Goal: Complete application form

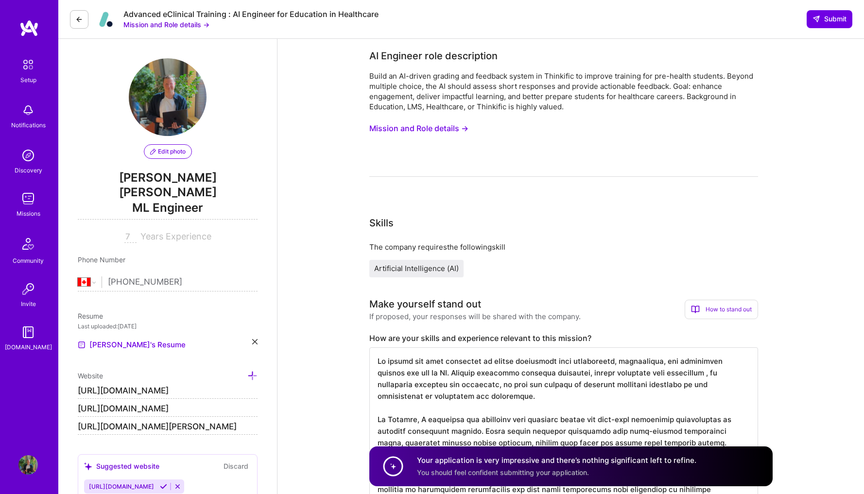
select select "CA"
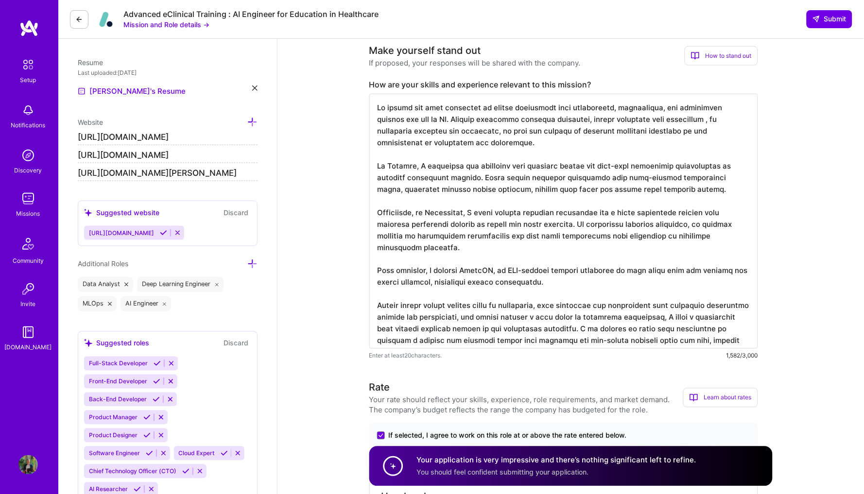
drag, startPoint x: 659, startPoint y: 334, endPoint x: 402, endPoint y: 80, distance: 361.8
click at [402, 80] on div "How are your skills and experience relevant to this mission? Enter at least 20 …" at bounding box center [563, 220] width 389 height 281
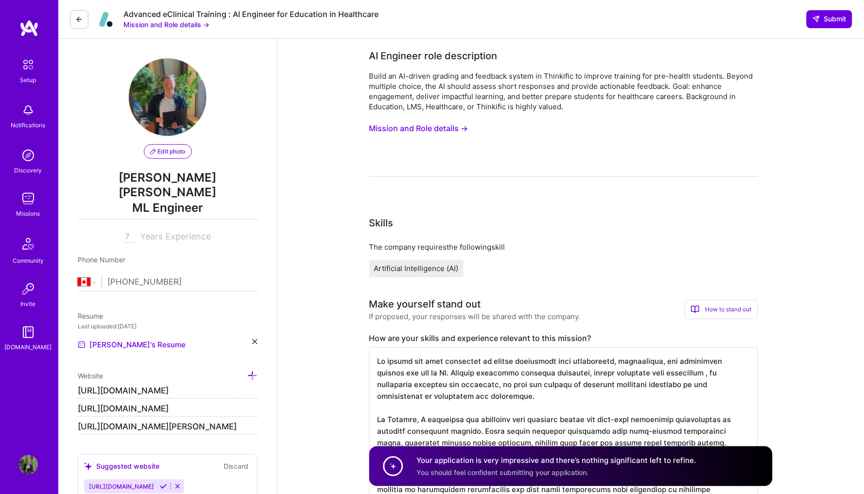
click at [34, 467] on img at bounding box center [27, 464] width 19 height 19
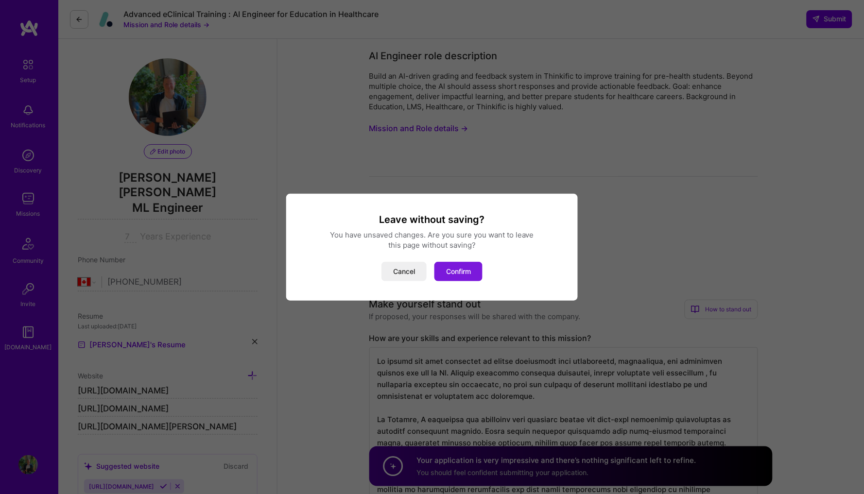
click at [455, 266] on button "Confirm" at bounding box center [458, 271] width 48 height 19
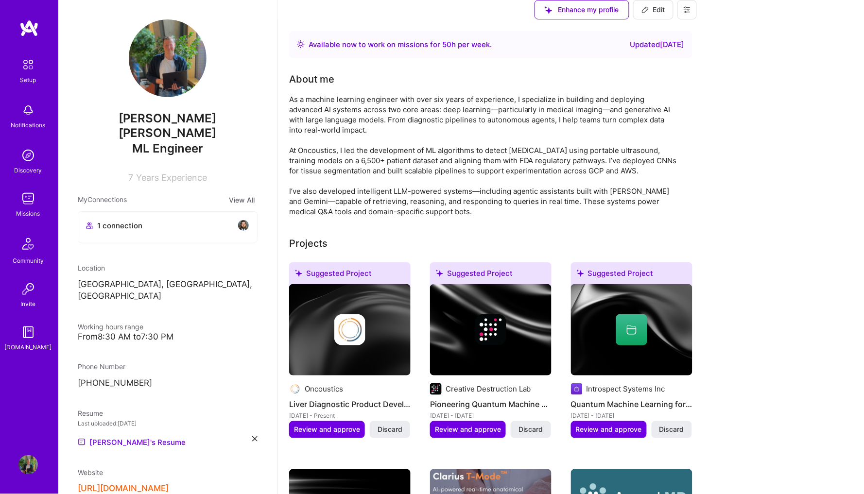
click at [665, 15] on span "Edit" at bounding box center [653, 10] width 24 height 10
select select "CA"
select select "Right Now"
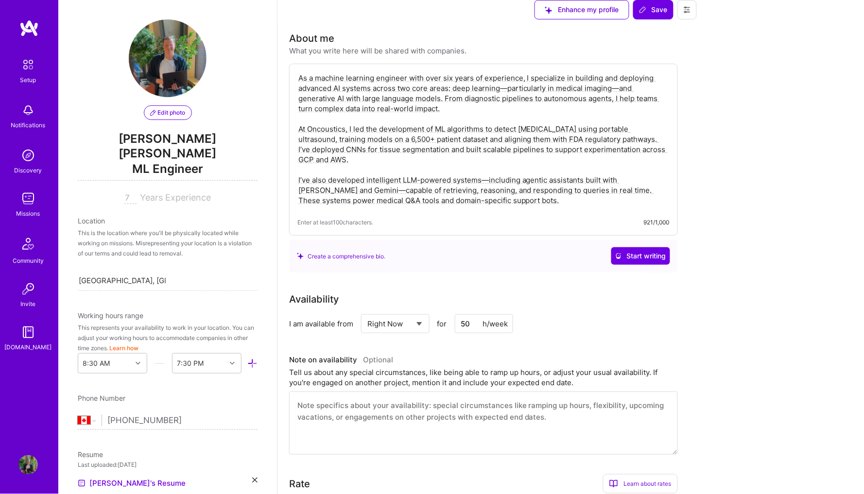
drag, startPoint x: 571, startPoint y: 212, endPoint x: 501, endPoint y: 83, distance: 147.4
click at [501, 82] on div "As a machine learning engineer with over six years of experience, I specialize …" at bounding box center [483, 150] width 389 height 172
click at [655, 209] on textarea "As a machine learning engineer with over six years of experience, I specialize …" at bounding box center [483, 140] width 372 height 137
drag, startPoint x: 655, startPoint y: 226, endPoint x: 469, endPoint y: 66, distance: 245.6
click at [469, 66] on div "About me What you write here will be shared with companies. As a machine learni…" at bounding box center [483, 151] width 389 height 241
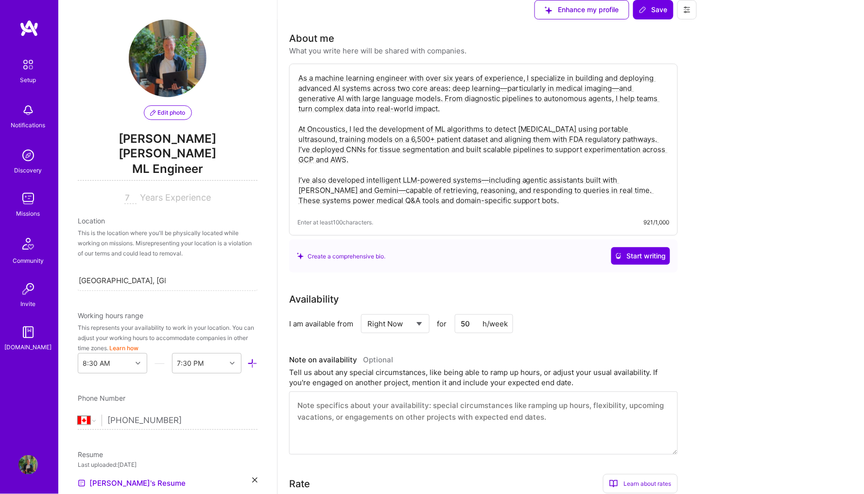
paste textarea ", particularly in medical imaging, and generative AI with large language models…"
type textarea "As a machine learning engineer with over six years of experience, I specialize …"
click at [668, 15] on span "Save" at bounding box center [653, 10] width 29 height 10
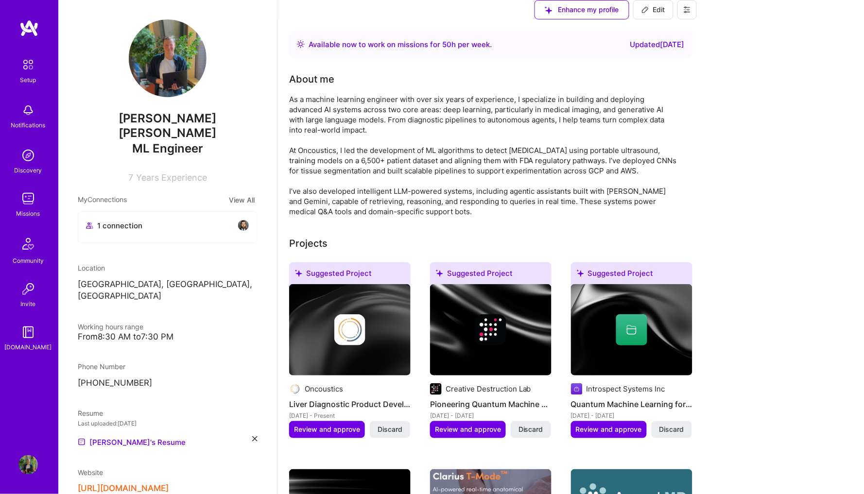
click at [673, 19] on button "Edit" at bounding box center [653, 9] width 40 height 19
select select "CA"
select select "Right Now"
